Goal: Transaction & Acquisition: Purchase product/service

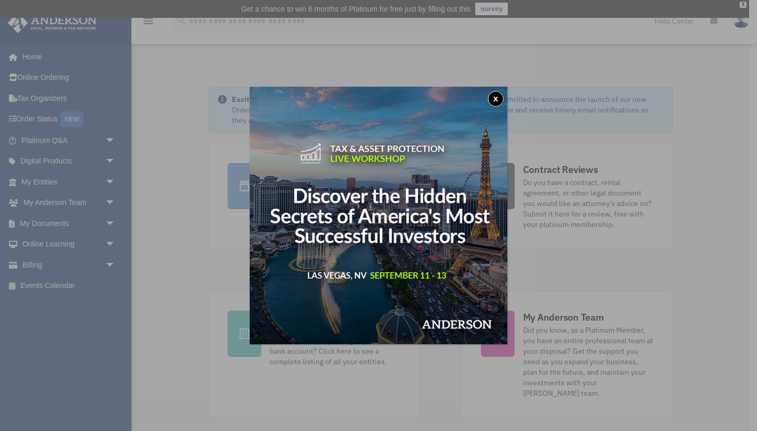
click at [496, 100] on button "x" at bounding box center [496, 99] width 16 height 16
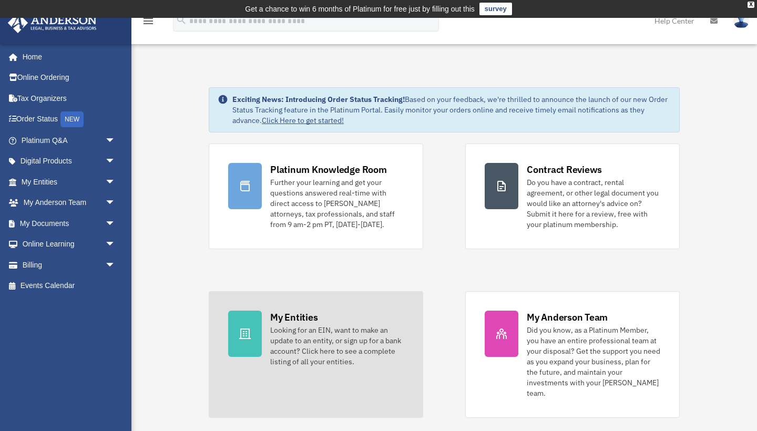
click at [321, 320] on div "My Entities Looking for an EIN, want to make an update to an entity, or sign up…" at bounding box center [337, 339] width 134 height 56
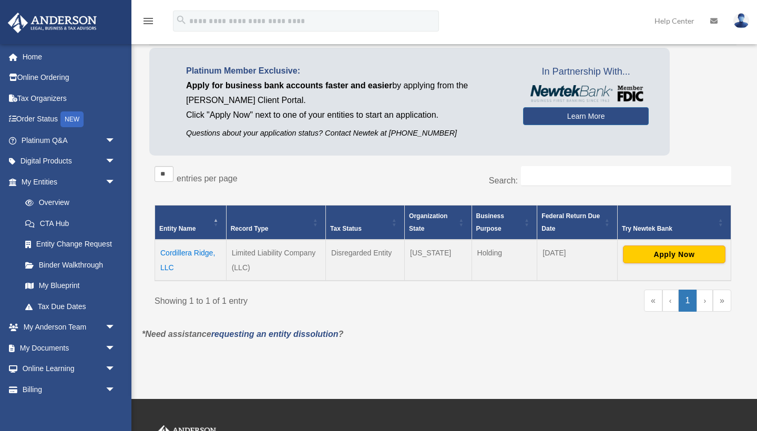
scroll to position [76, 0]
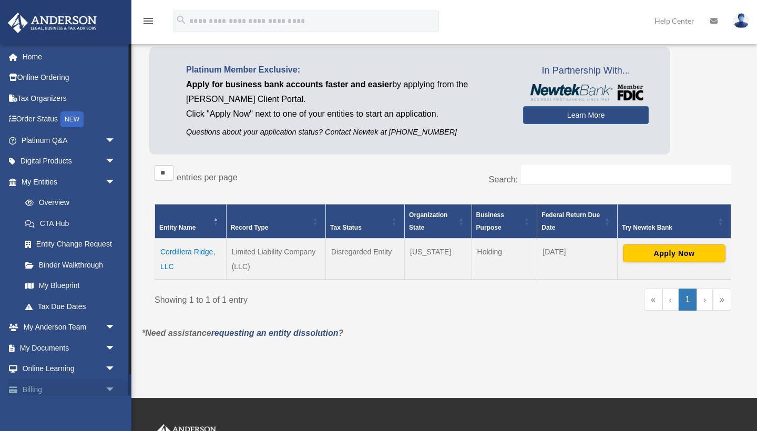
click at [35, 382] on link "Billing arrow_drop_down" at bounding box center [69, 389] width 124 height 21
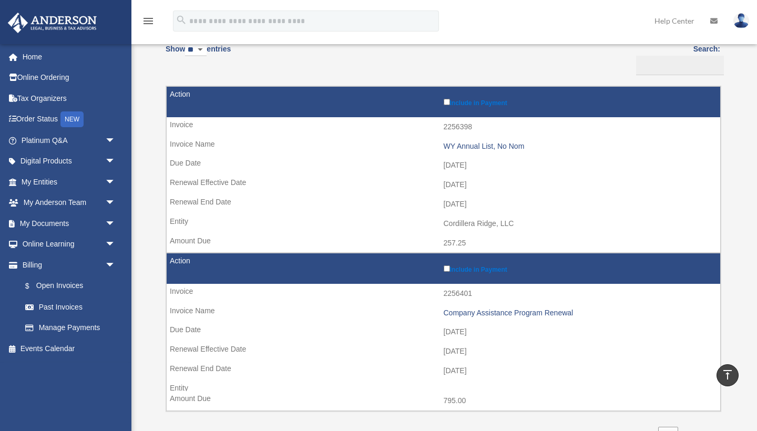
scroll to position [114, 0]
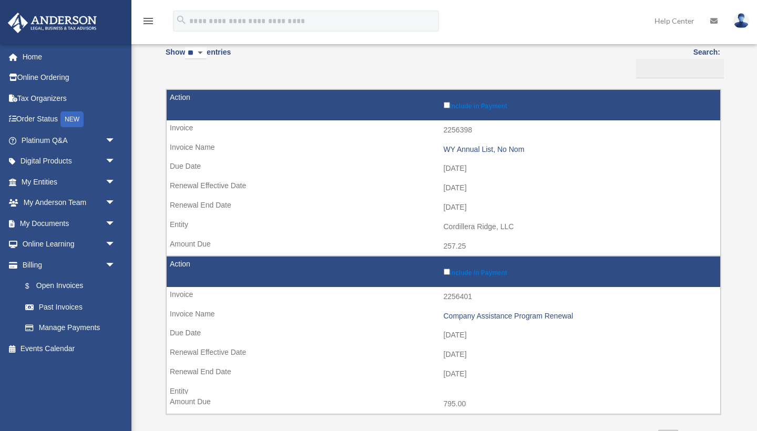
click at [498, 106] on label "Include in Payment" at bounding box center [580, 105] width 272 height 10
click at [482, 267] on label "Include in Payment" at bounding box center [580, 272] width 272 height 10
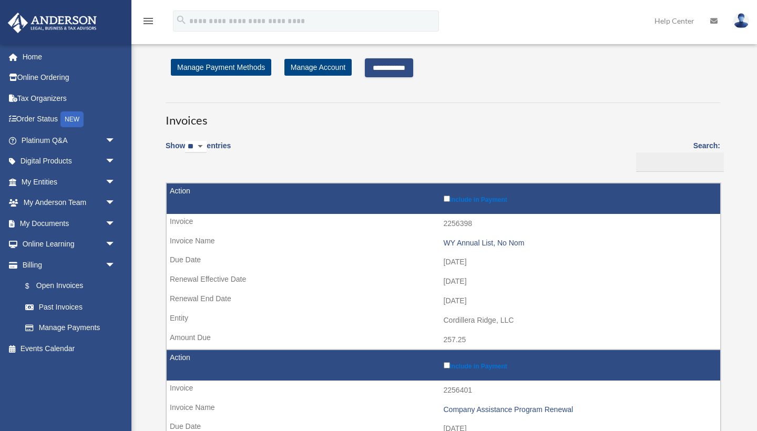
scroll to position [24, 0]
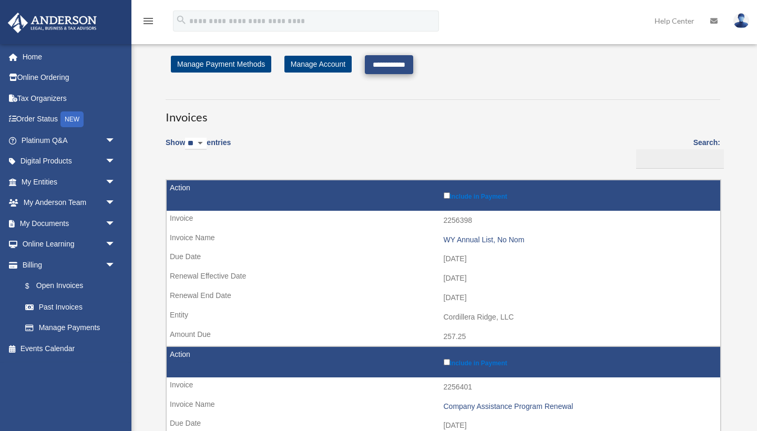
click at [413, 65] on input "**********" at bounding box center [389, 64] width 48 height 19
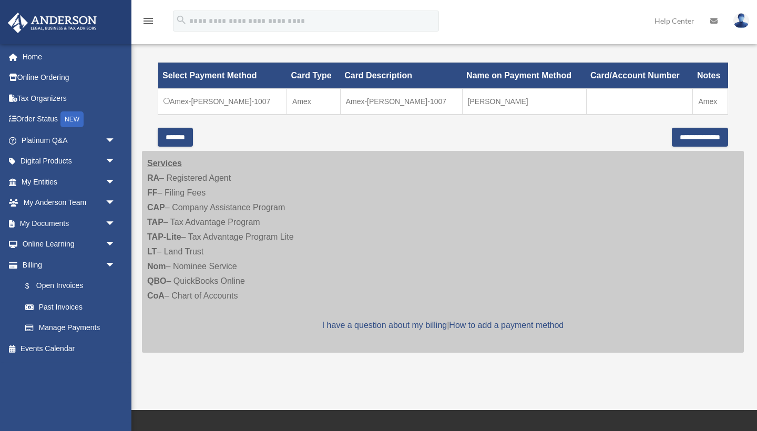
scroll to position [314, 0]
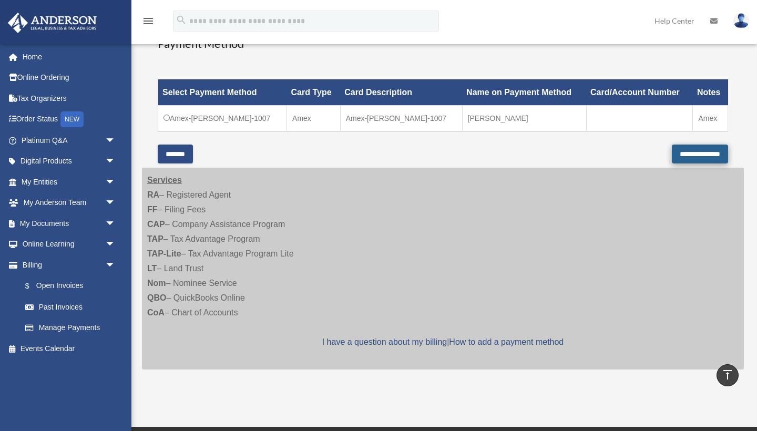
click at [699, 153] on input "**********" at bounding box center [700, 154] width 56 height 19
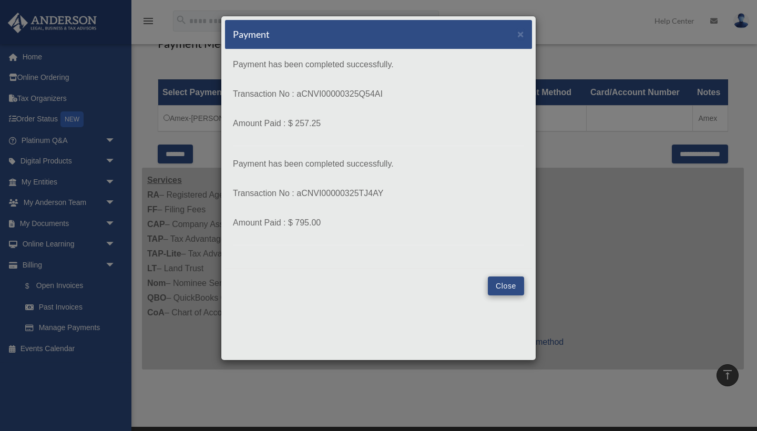
click at [507, 285] on button "Close" at bounding box center [506, 286] width 36 height 19
